Goal: Task Accomplishment & Management: Manage account settings

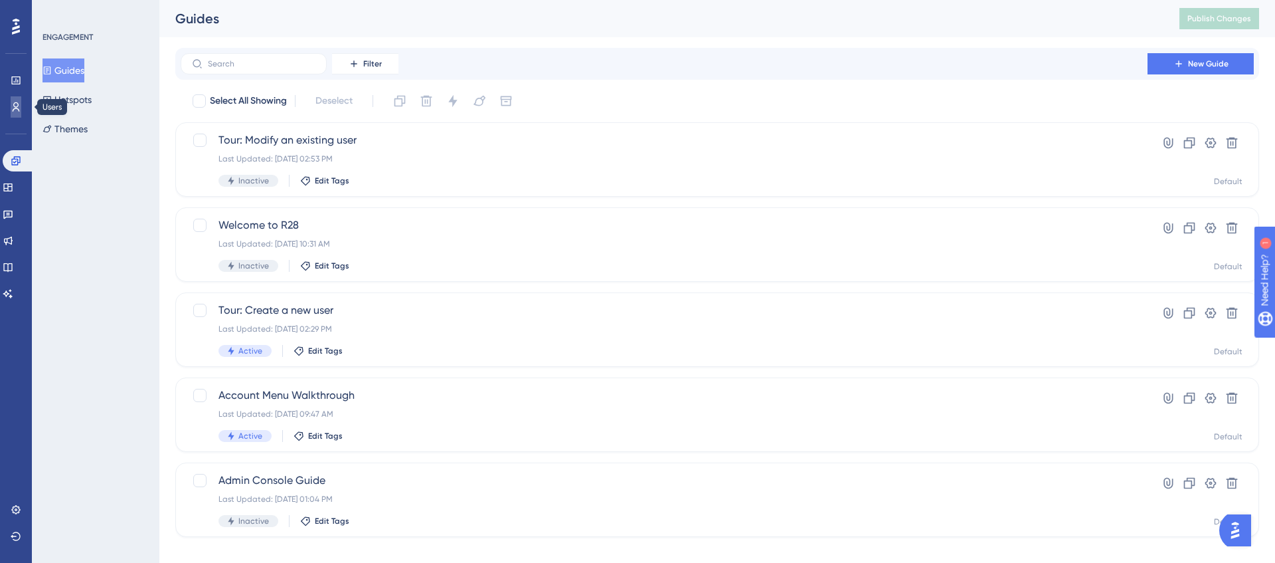
click at [0, 0] on icon at bounding box center [0, 0] width 0 height 0
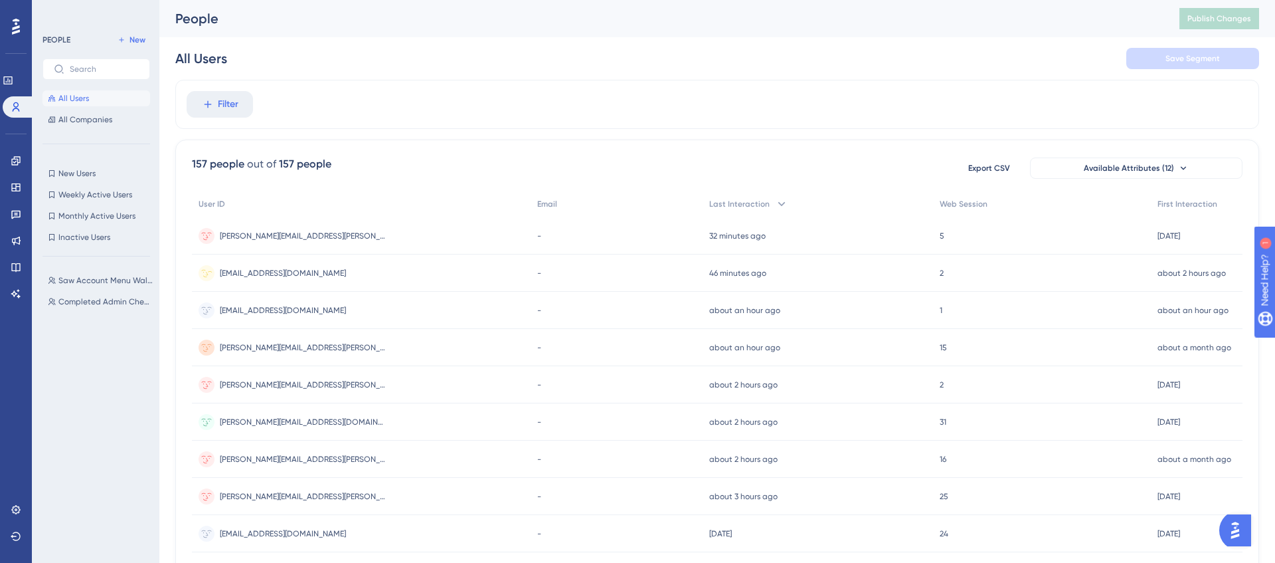
click at [345, 276] on div "[EMAIL_ADDRESS][DOMAIN_NAME] [EMAIL_ADDRESS][DOMAIN_NAME]" at bounding box center [361, 272] width 339 height 37
click at [337, 302] on div "[EMAIL_ADDRESS][DOMAIN_NAME] [EMAIL_ADDRESS][DOMAIN_NAME]" at bounding box center [361, 310] width 339 height 37
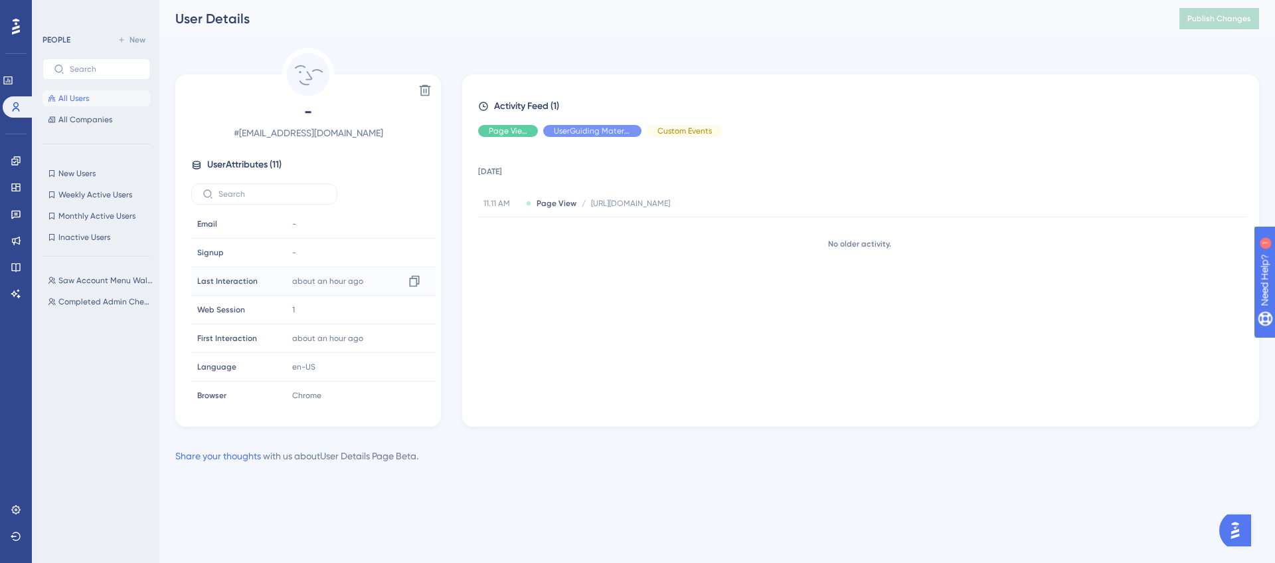
scroll to position [7, 0]
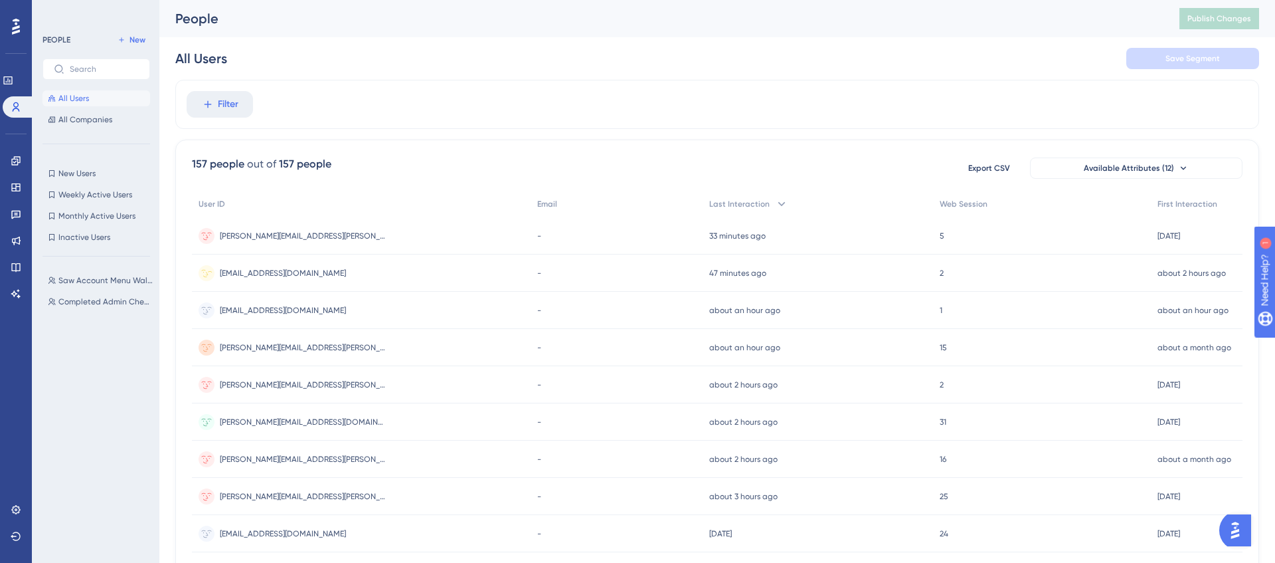
click at [339, 272] on div "[EMAIL_ADDRESS][DOMAIN_NAME] [EMAIL_ADDRESS][DOMAIN_NAME]" at bounding box center [361, 272] width 339 height 37
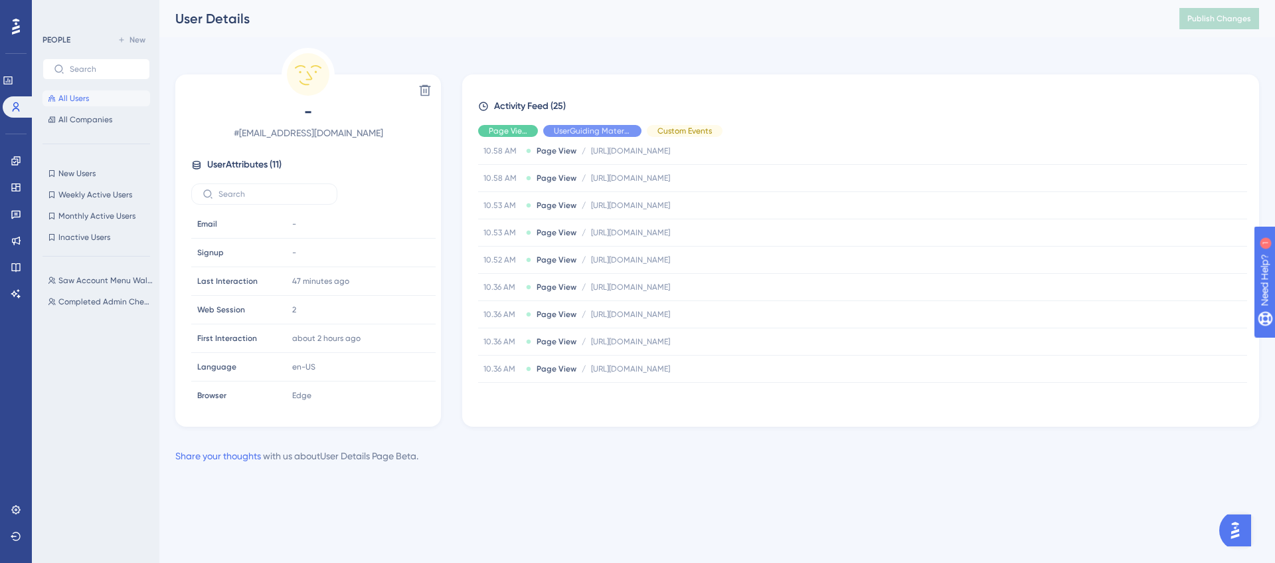
scroll to position [497, 0]
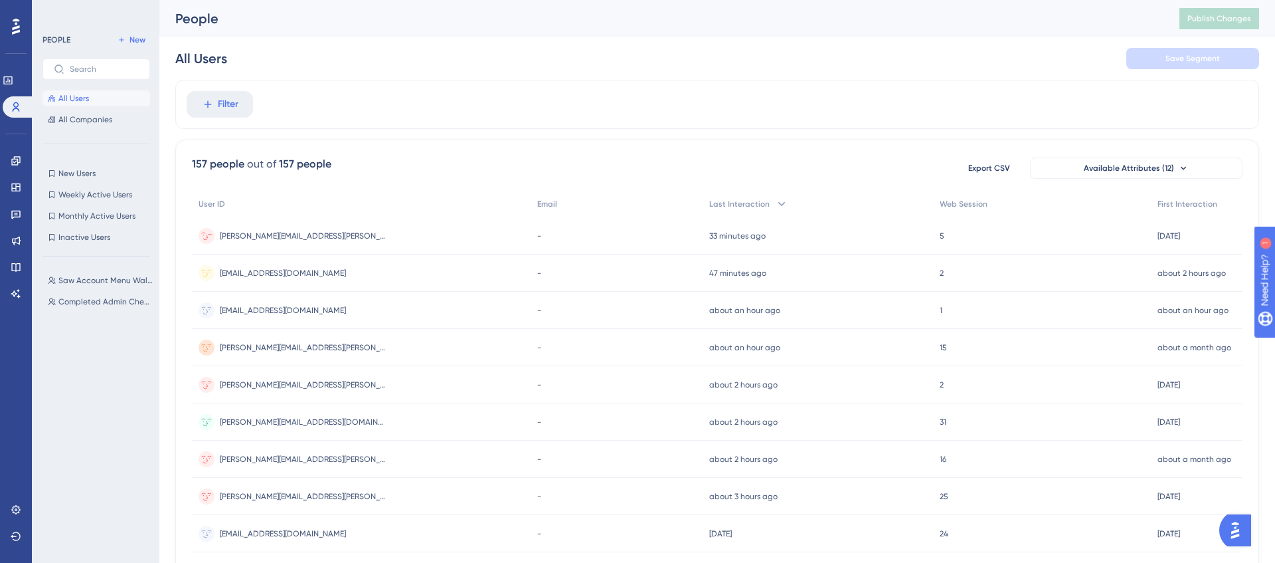
click at [363, 225] on div "[PERSON_NAME][EMAIL_ADDRESS][PERSON_NAME][DOMAIN_NAME] [PERSON_NAME][DOMAIN_NAM…" at bounding box center [361, 235] width 339 height 37
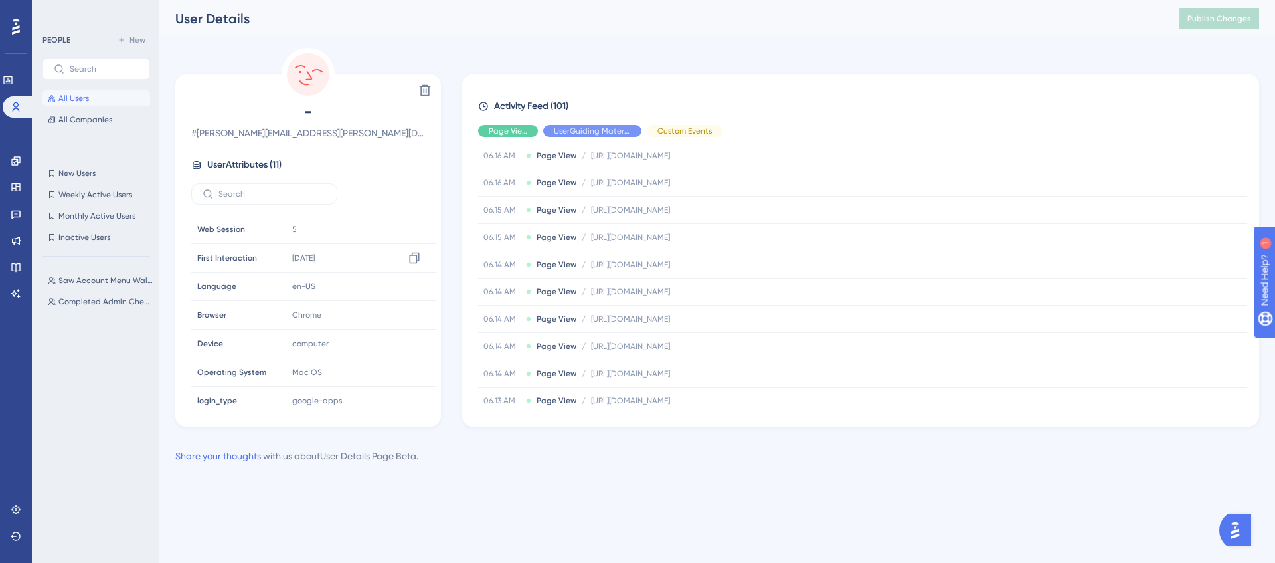
scroll to position [119, 0]
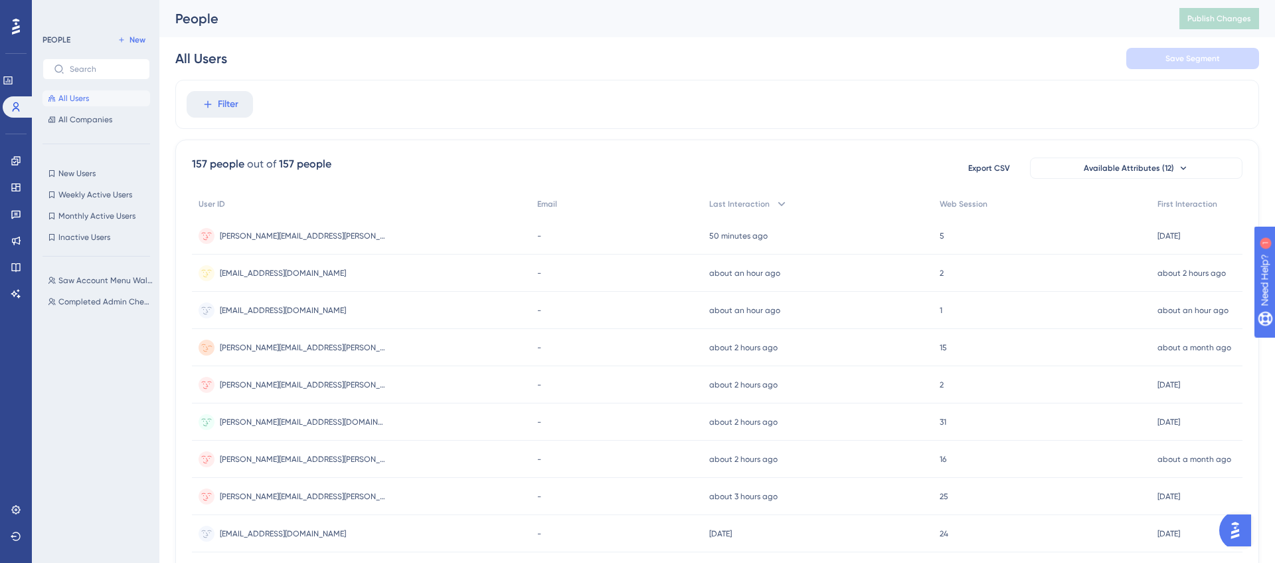
scroll to position [1, 0]
click at [313, 278] on div "[EMAIL_ADDRESS][DOMAIN_NAME] [EMAIL_ADDRESS][DOMAIN_NAME]" at bounding box center [283, 272] width 126 height 37
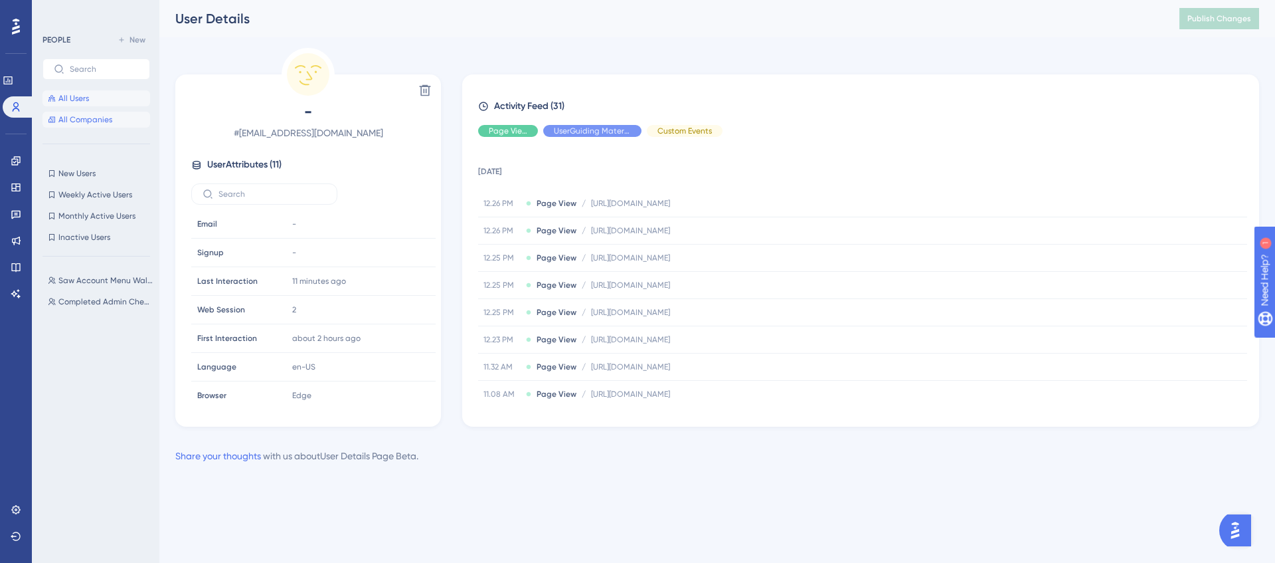
click at [73, 120] on span "All Companies" at bounding box center [85, 119] width 54 height 11
